Goal: Information Seeking & Learning: Compare options

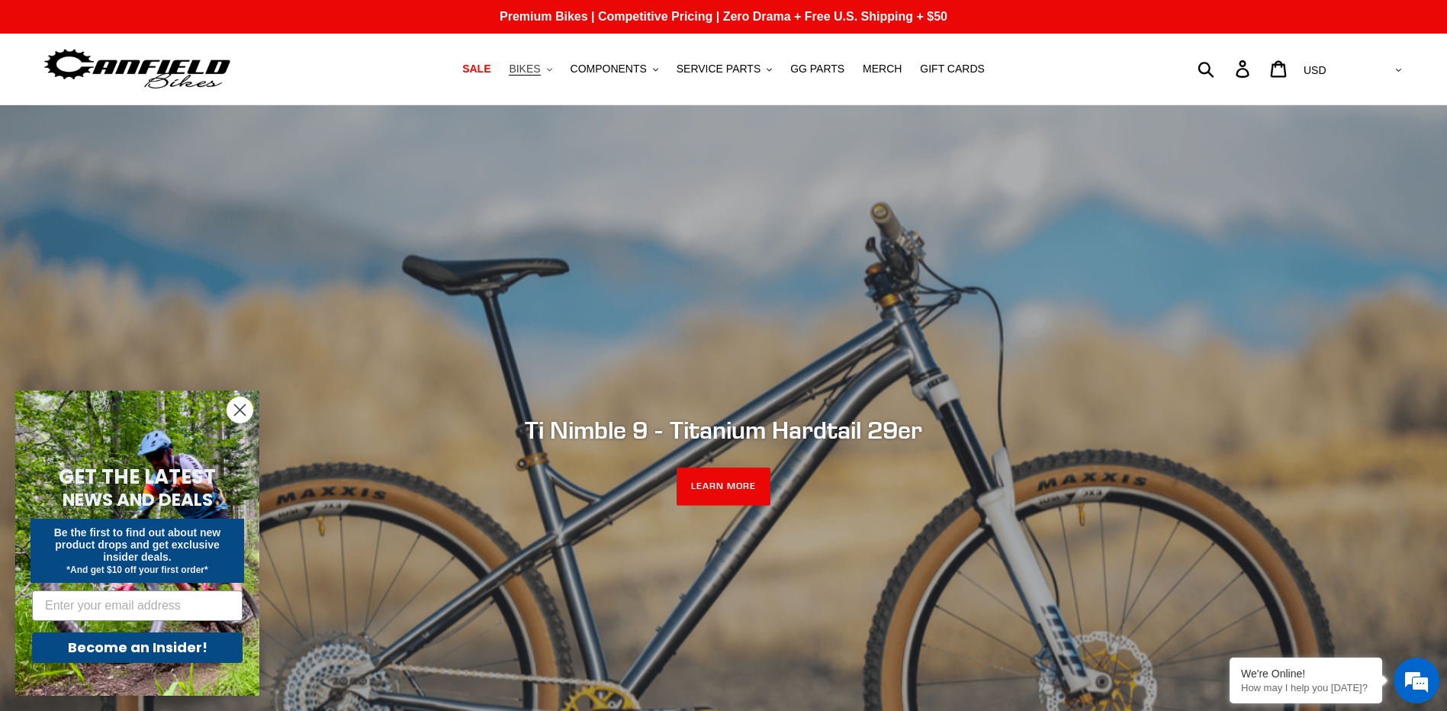
click at [540, 74] on span "BIKES" at bounding box center [524, 69] width 31 height 13
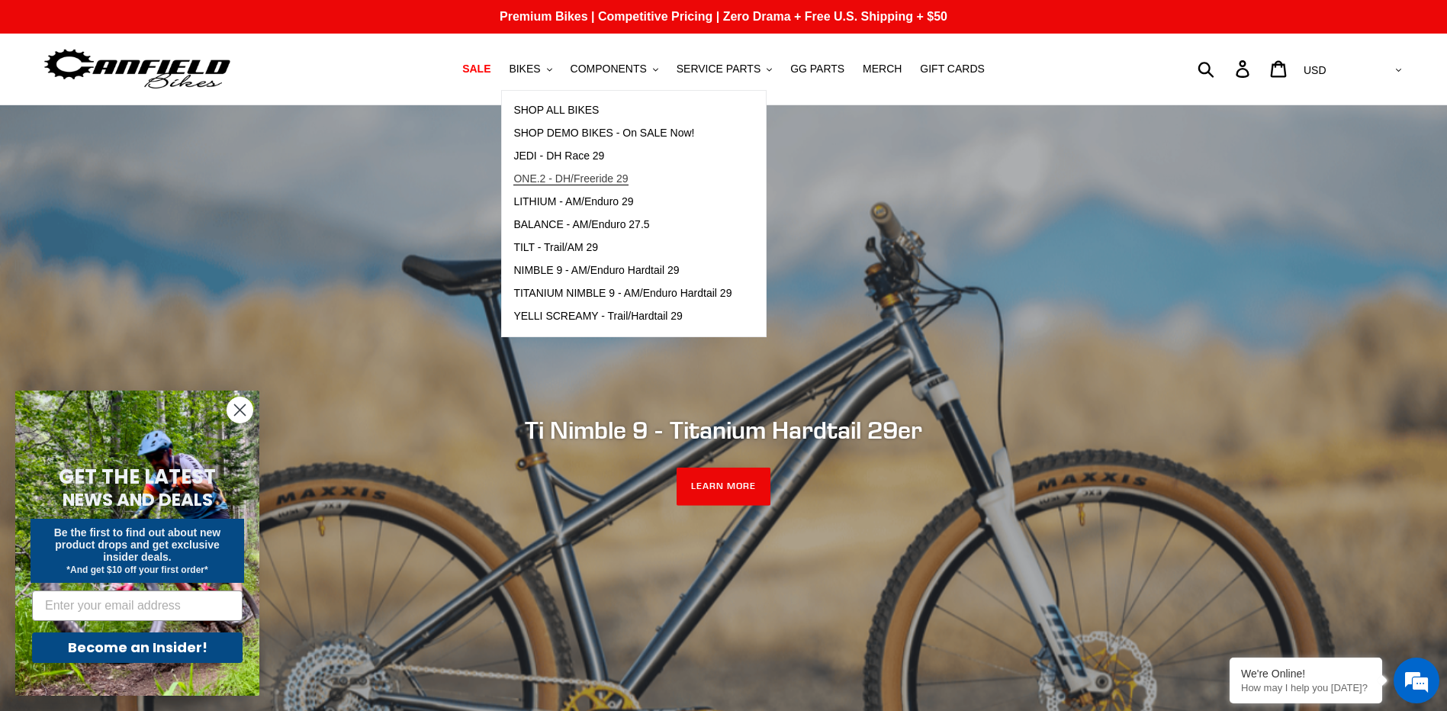
click at [609, 179] on span "ONE.2 - DH/Freeride 29" at bounding box center [570, 178] width 114 height 13
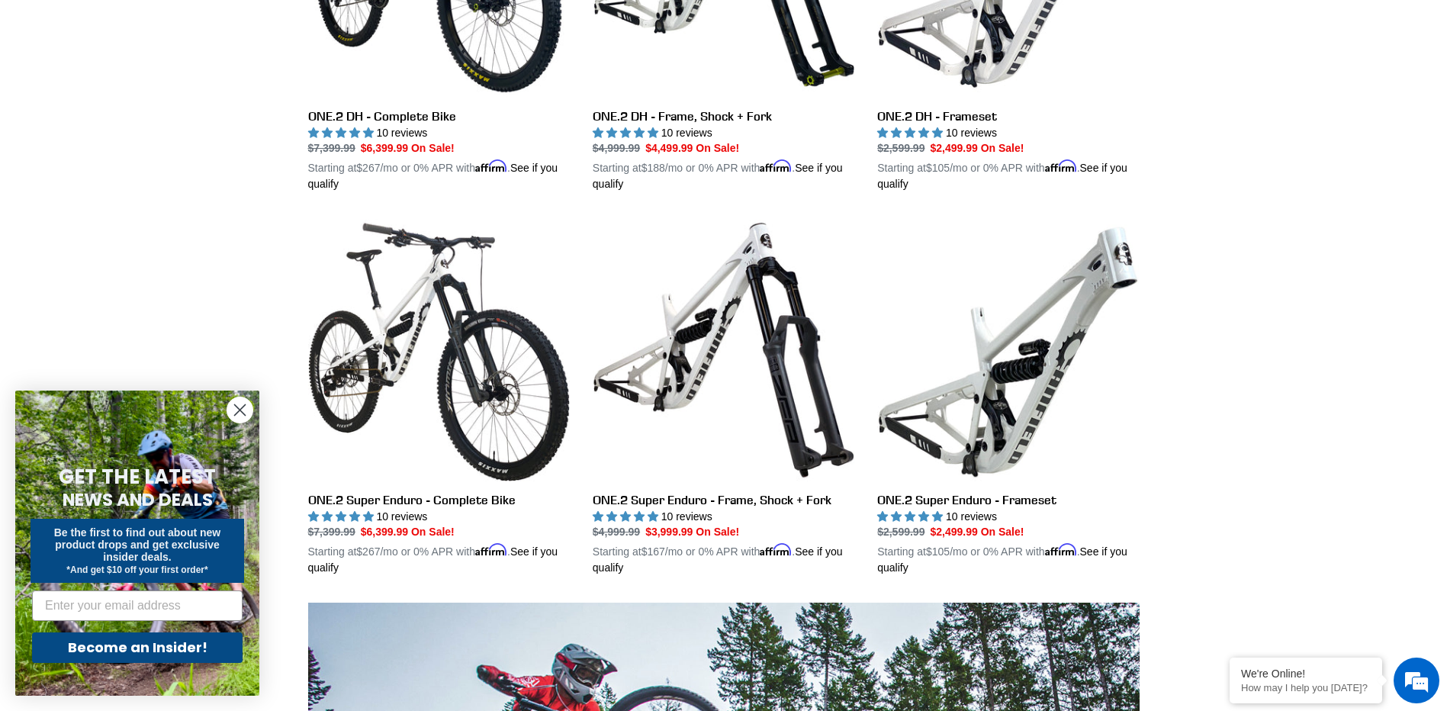
scroll to position [229, 0]
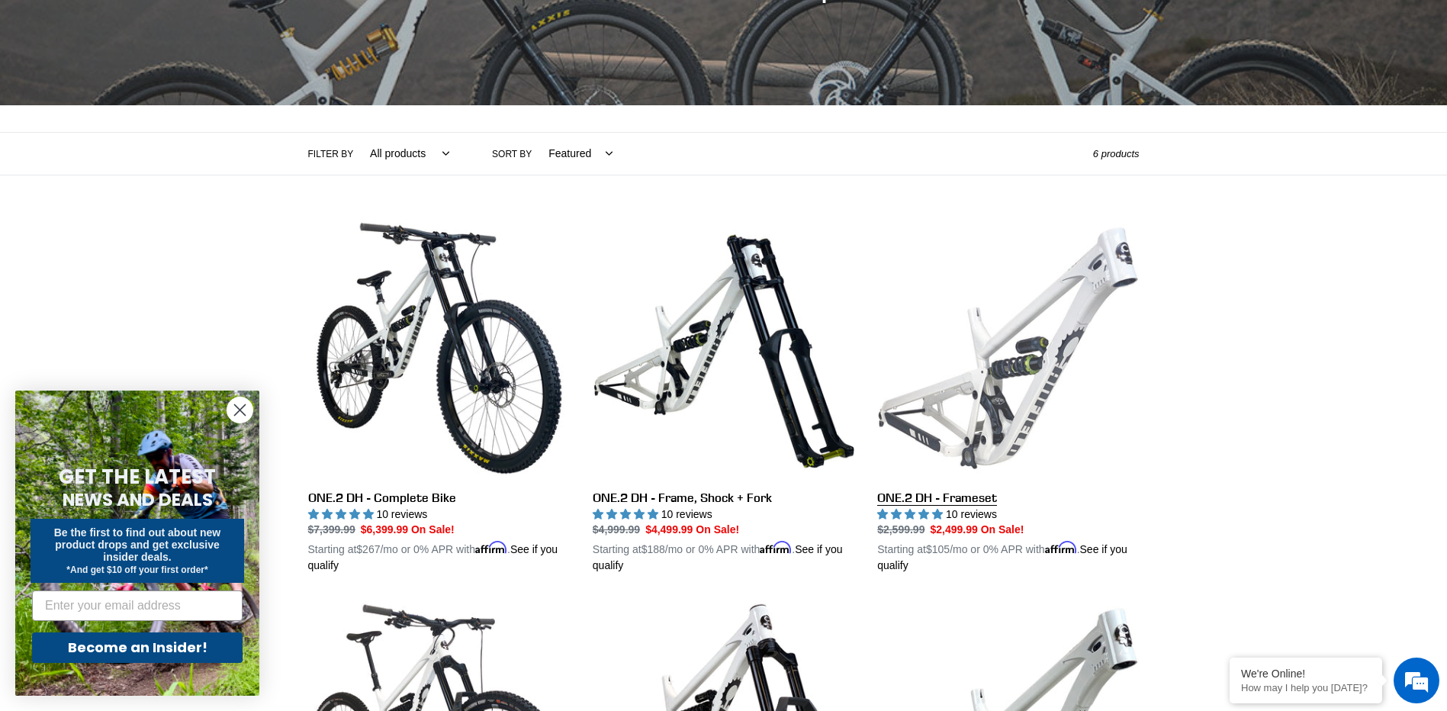
click at [1080, 314] on link "ONE.2 DH - Frameset" at bounding box center [1008, 395] width 262 height 357
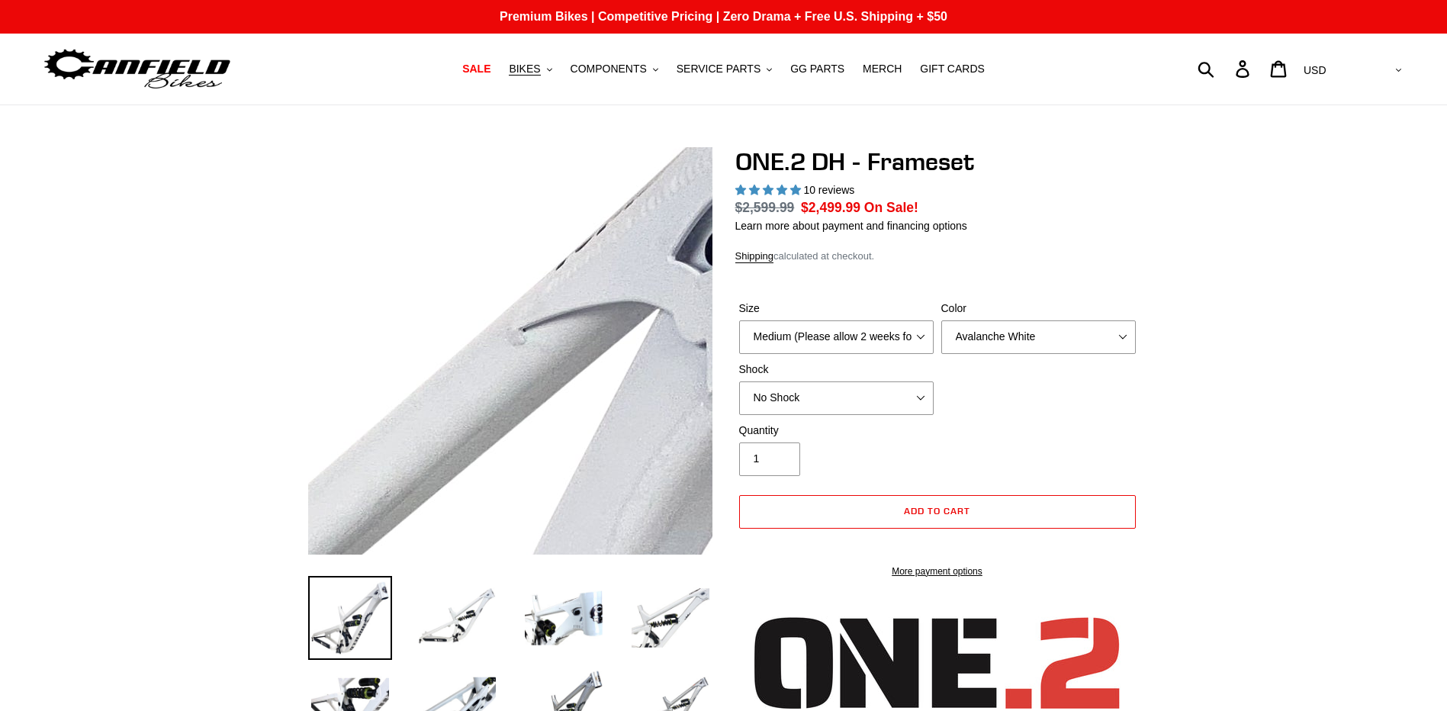
select select "highest-rating"
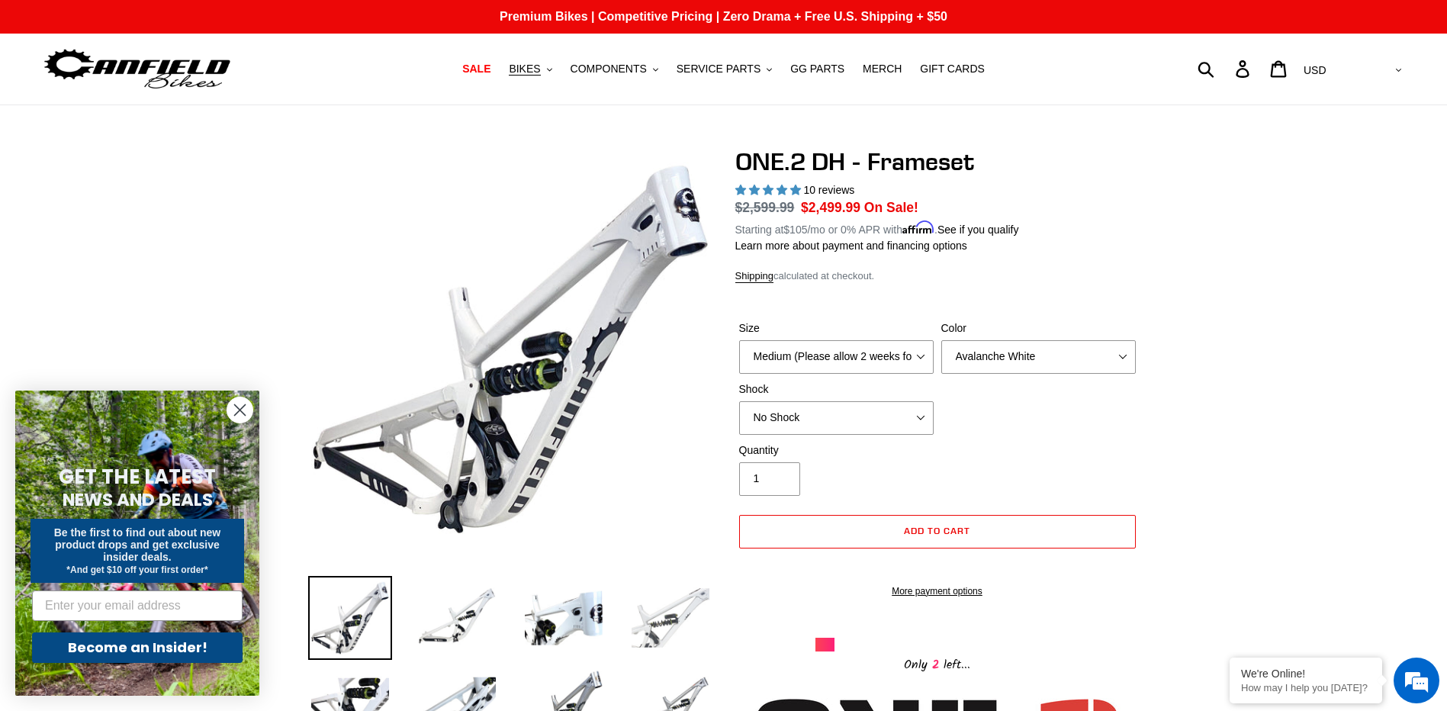
click at [675, 626] on img at bounding box center [671, 618] width 84 height 84
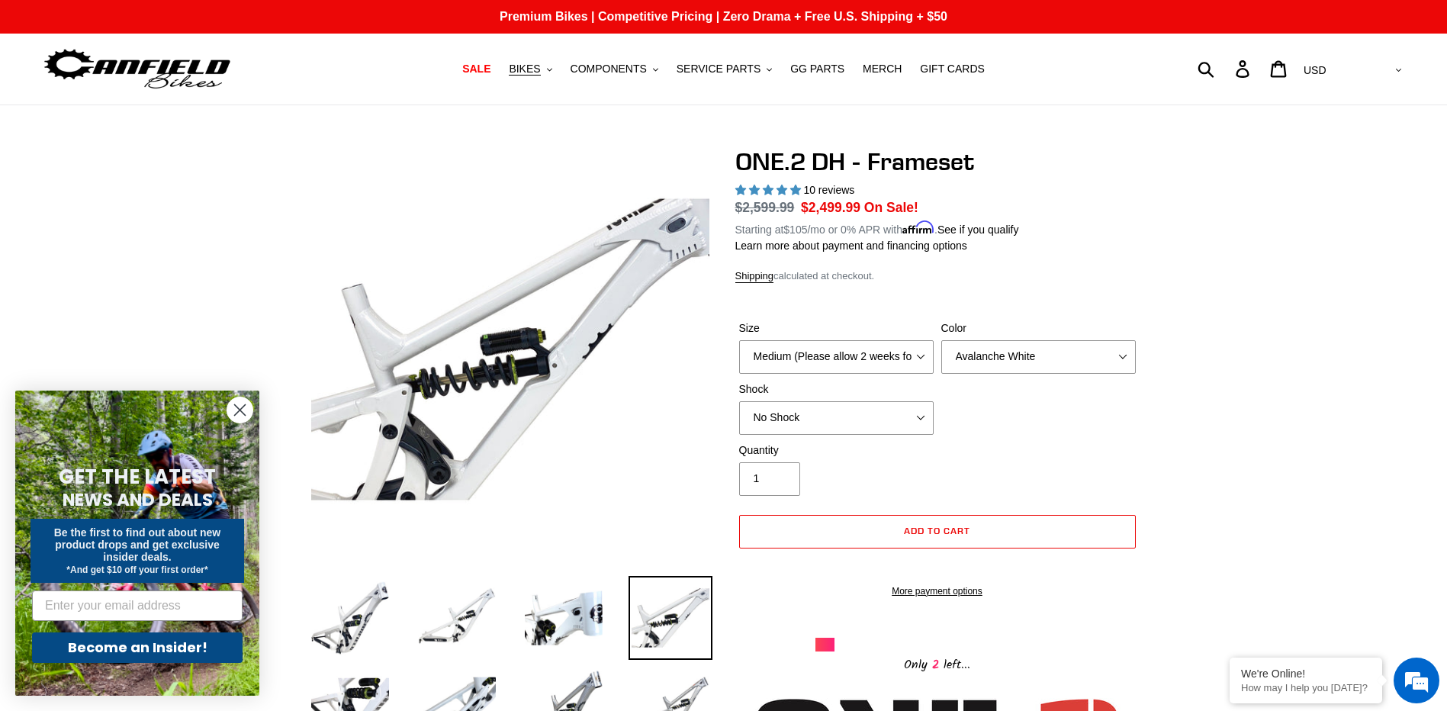
click at [501, 618] on li at bounding box center [552, 622] width 107 height 89
click at [484, 618] on img at bounding box center [457, 618] width 84 height 84
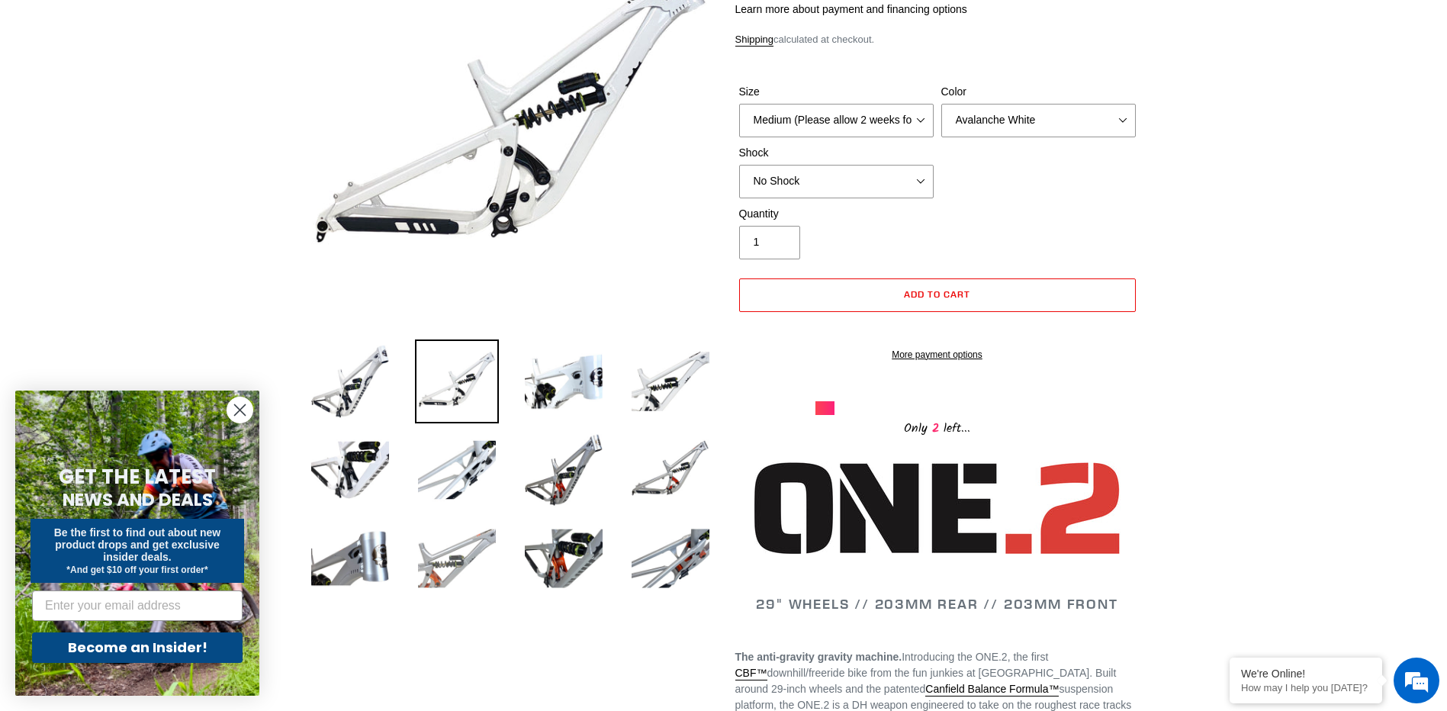
click at [475, 484] on ul at bounding box center [498, 474] width 427 height 266
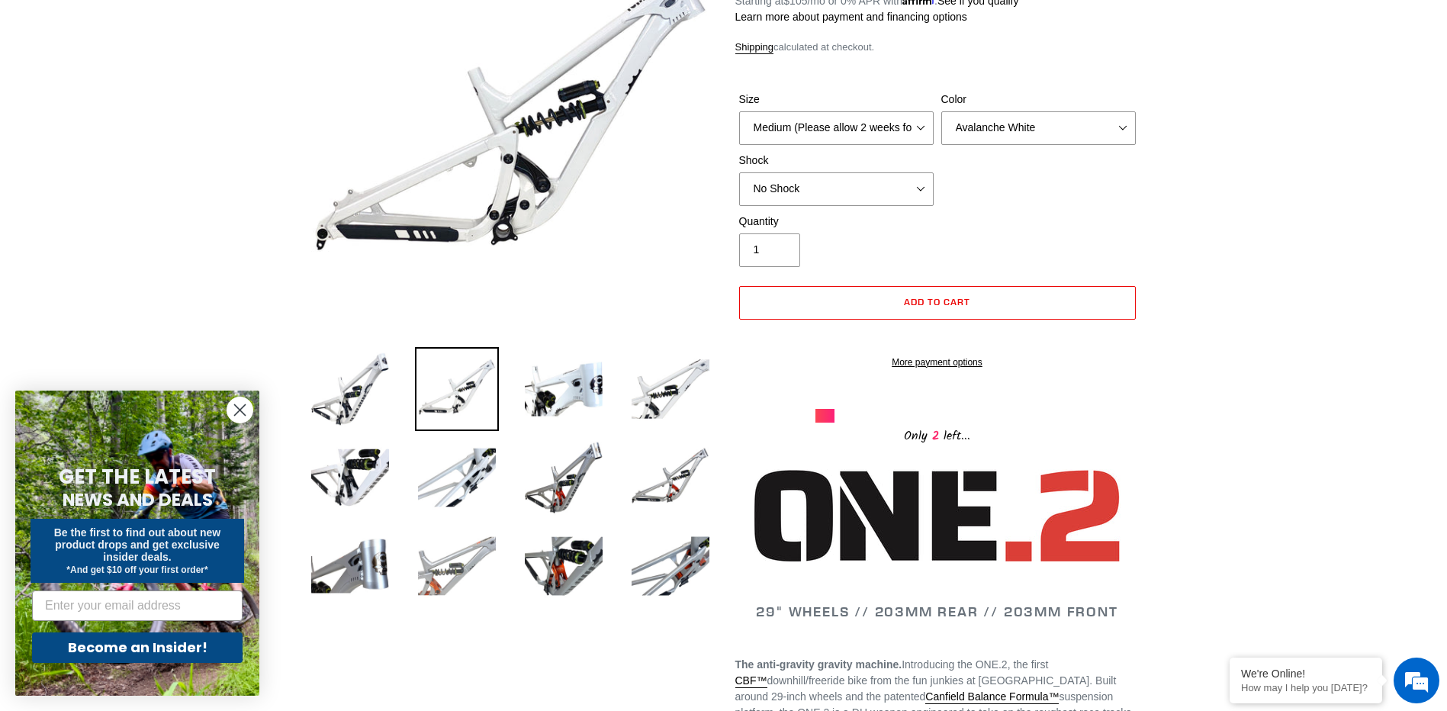
click at [467, 584] on img at bounding box center [457, 566] width 84 height 84
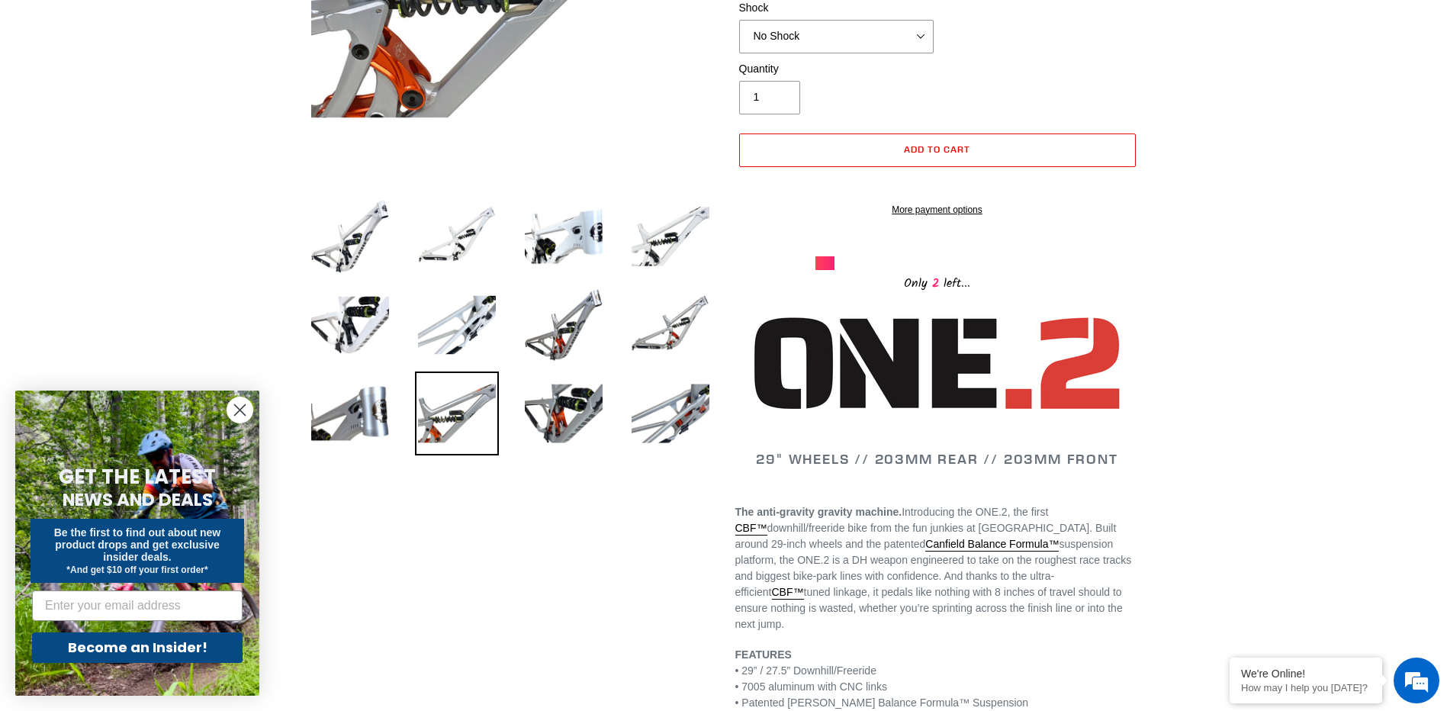
scroll to position [0, 0]
click at [547, 413] on img at bounding box center [564, 414] width 84 height 84
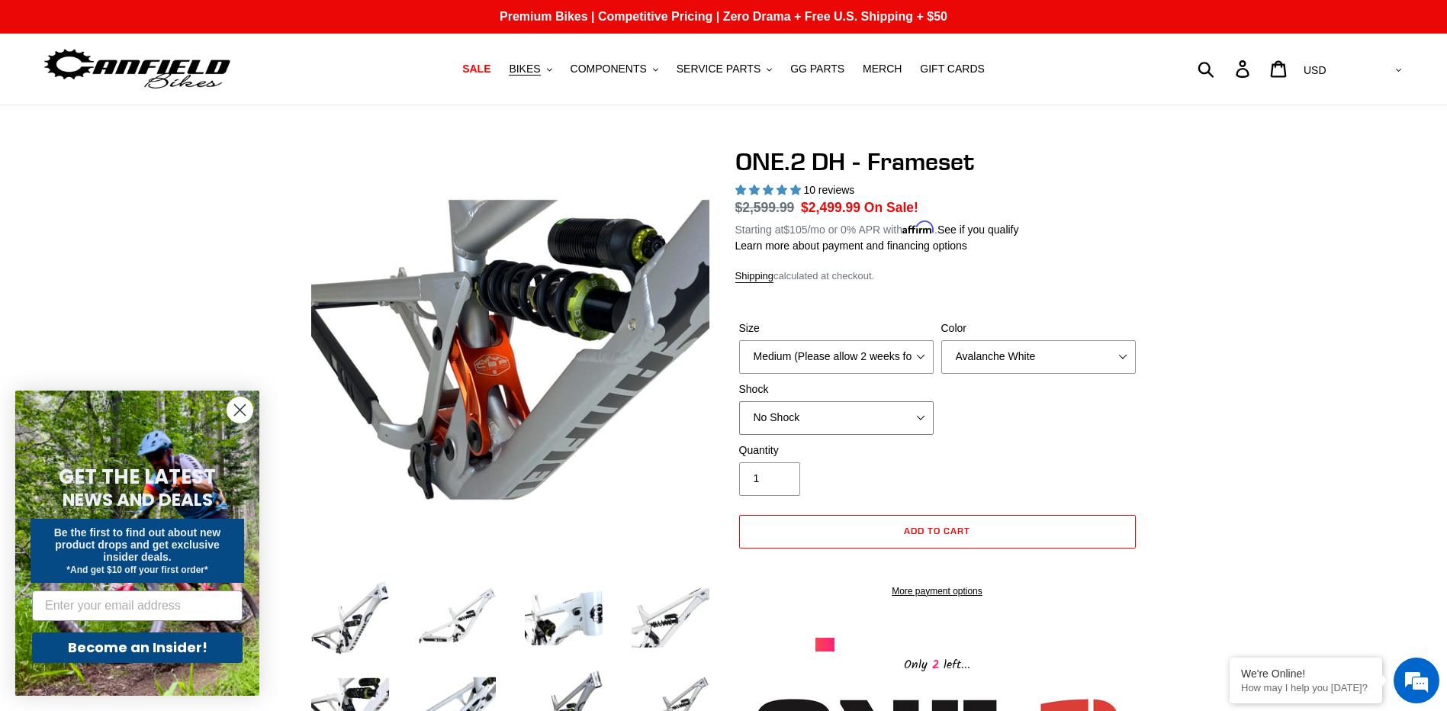
click at [868, 411] on select "No Shock Fox DHX2 Coil RockShox Vivid Coil EXT Storia LOK V3 (Custom Order)" at bounding box center [836, 418] width 195 height 34
select select "EXT Storia LOK V3 (Custom Order)"
click at [739, 401] on select "No Shock Fox DHX2 Coil RockShox Vivid Coil EXT Storia LOK V3 (Custom Order)" at bounding box center [836, 418] width 195 height 34
click at [353, 620] on img at bounding box center [350, 618] width 84 height 84
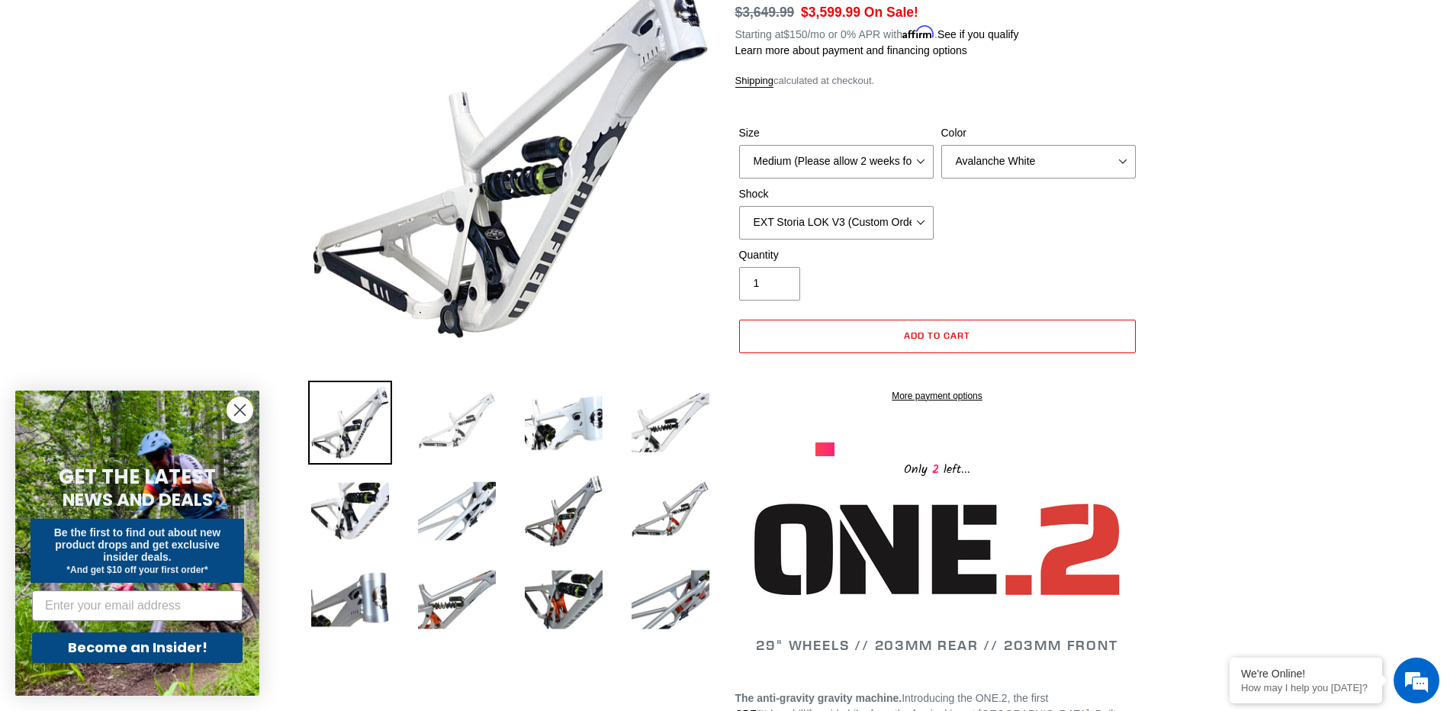
scroll to position [153, 0]
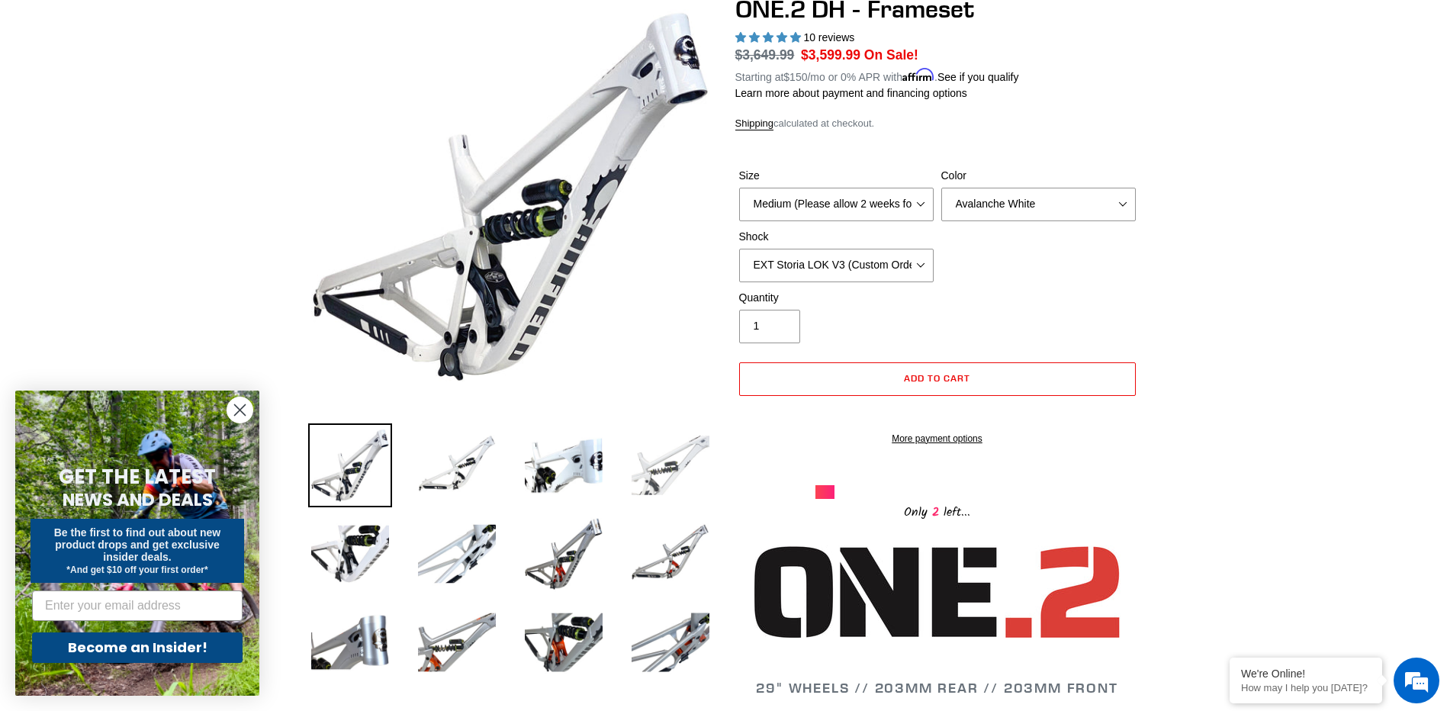
click at [674, 468] on img at bounding box center [671, 465] width 84 height 84
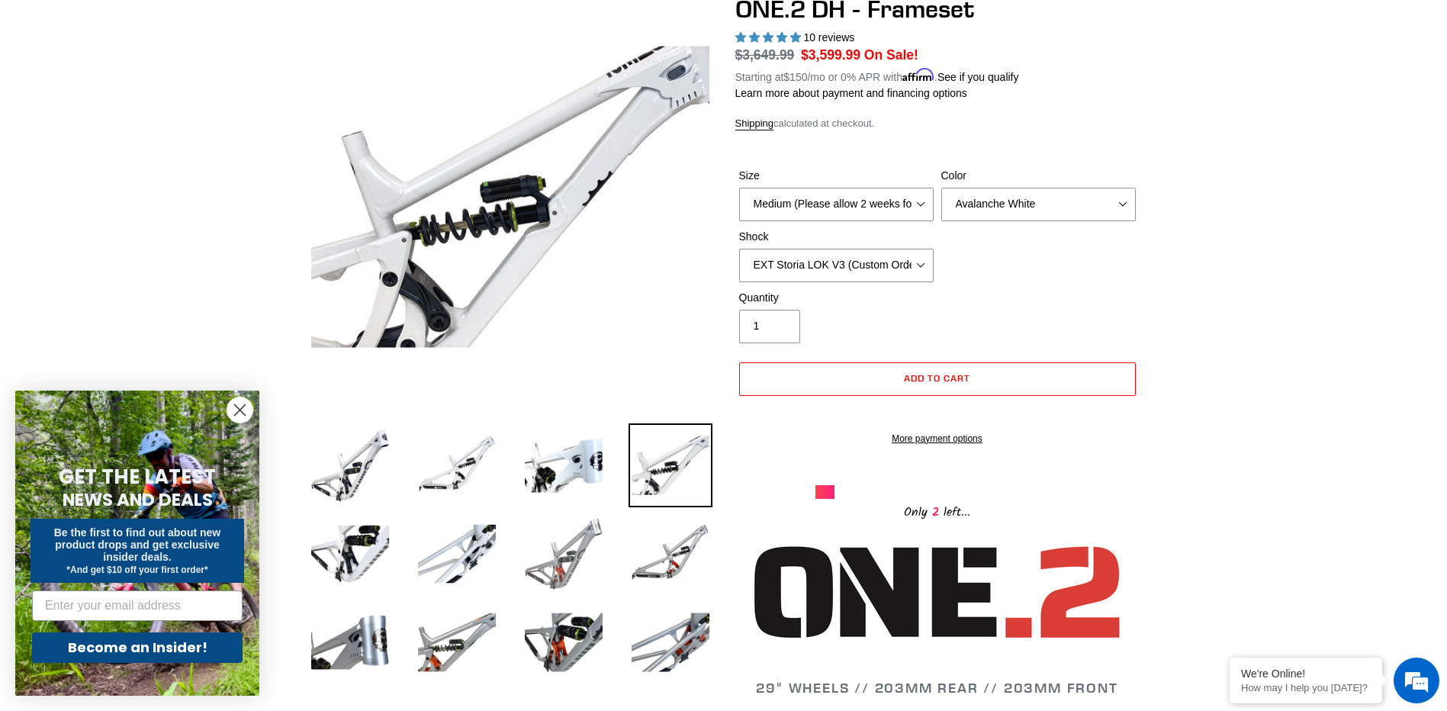
click at [575, 561] on img at bounding box center [564, 554] width 84 height 84
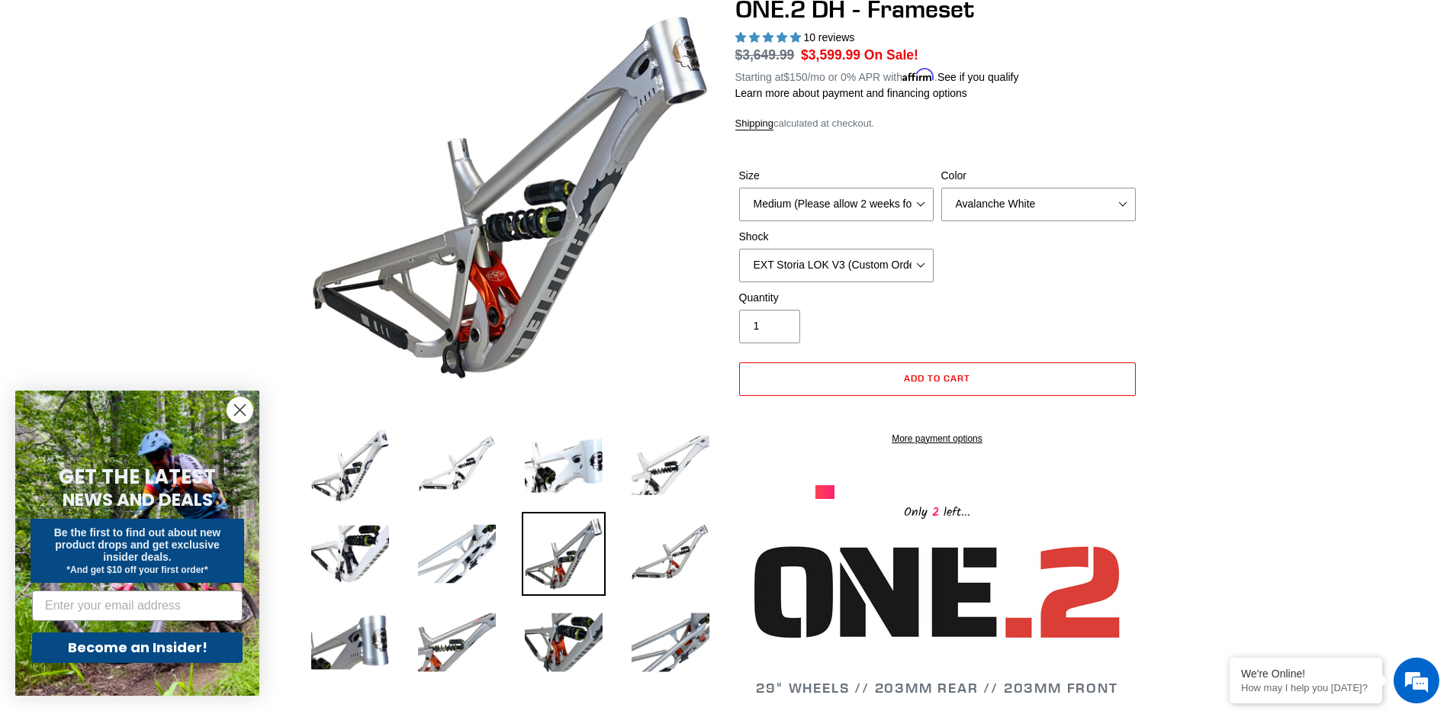
scroll to position [0, 0]
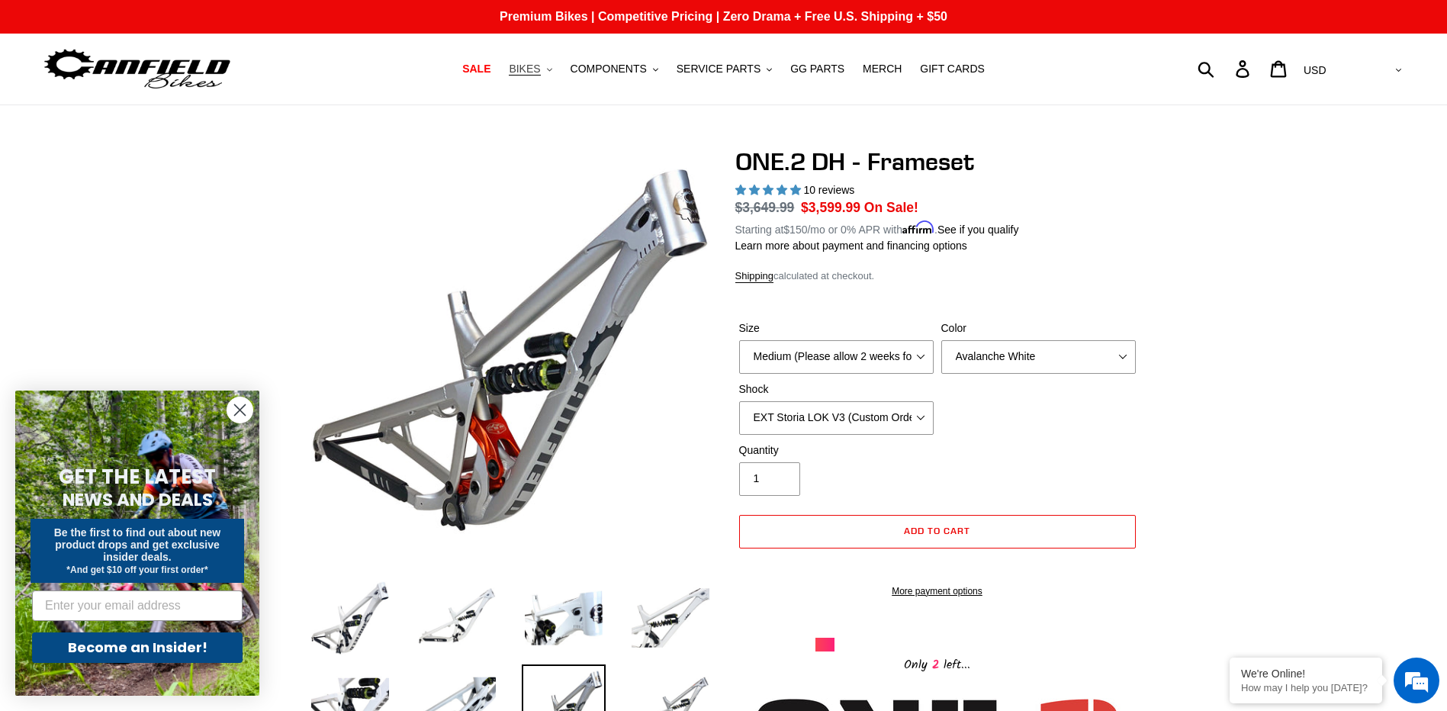
click at [539, 72] on span "BIKES" at bounding box center [524, 69] width 31 height 13
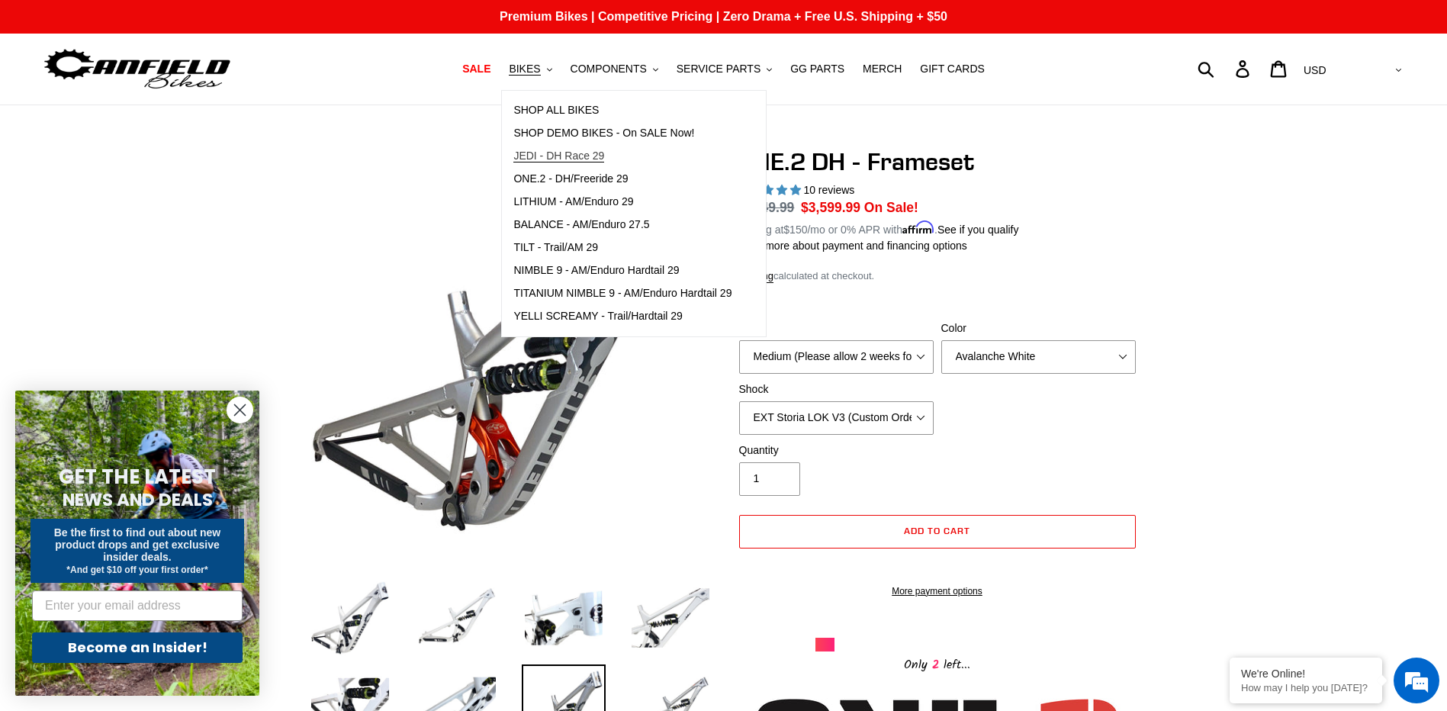
click at [585, 154] on span "JEDI - DH Race 29" at bounding box center [558, 156] width 91 height 13
